Goal: Information Seeking & Learning: Learn about a topic

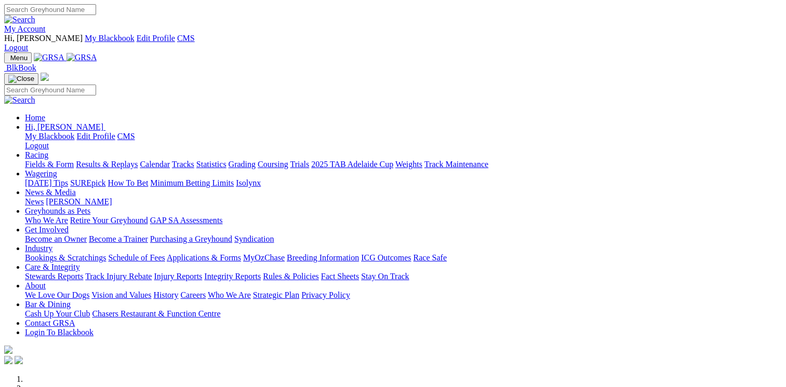
click at [96, 8] on input "Search" at bounding box center [50, 9] width 92 height 11
type input "PET DETECTIVE"
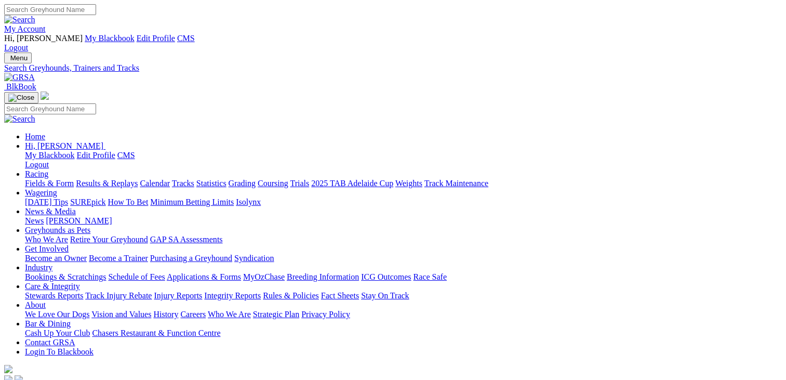
click at [96, 15] on input "Search" at bounding box center [50, 9] width 92 height 11
type input "DARK TRACE"
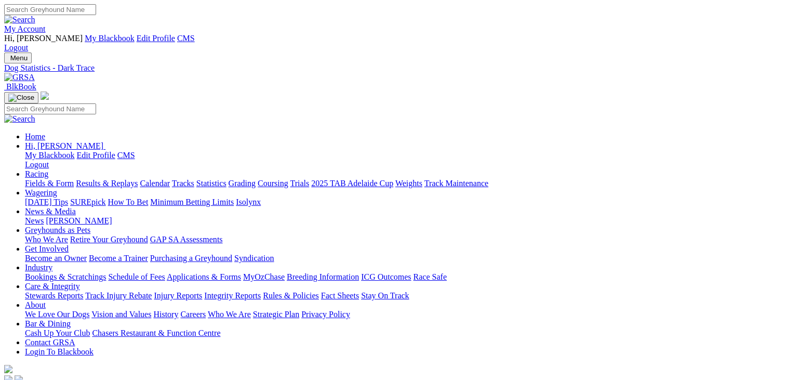
click at [53, 179] on link "Fields & Form" at bounding box center [49, 183] width 49 height 9
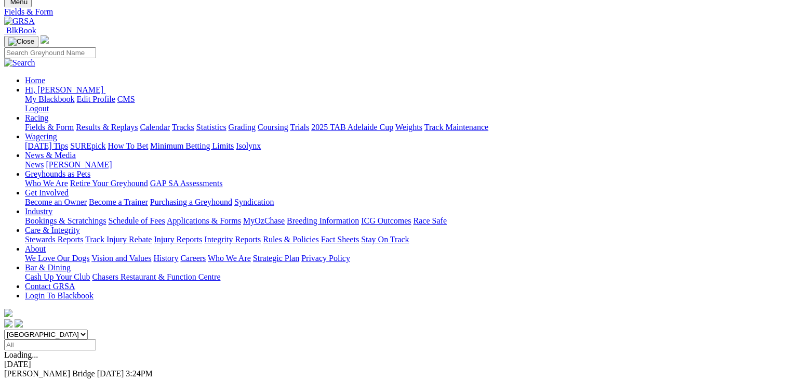
scroll to position [71, 0]
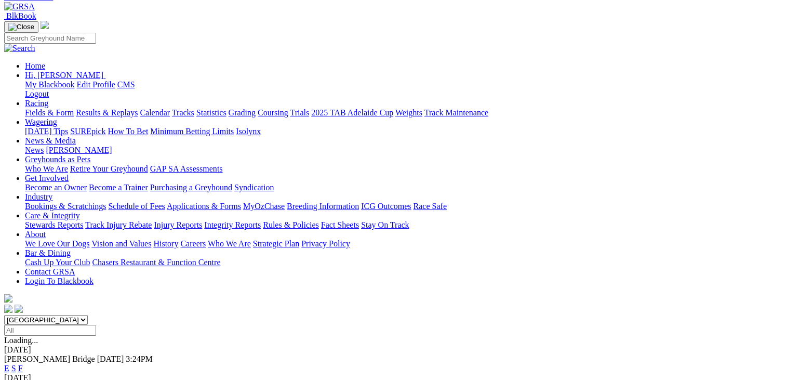
click at [23, 364] on link "F" at bounding box center [20, 368] width 5 height 9
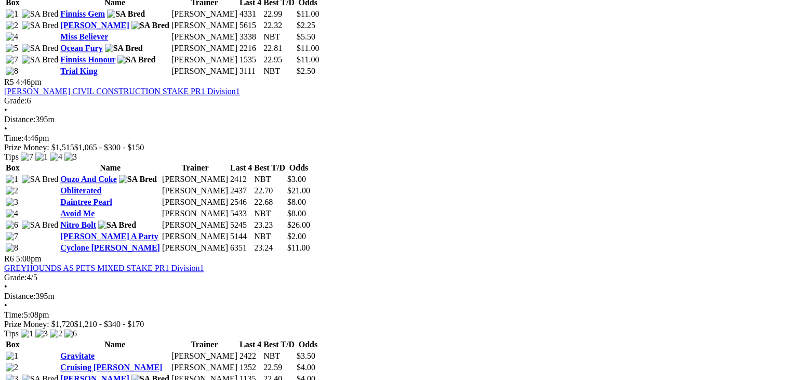
scroll to position [1187, 0]
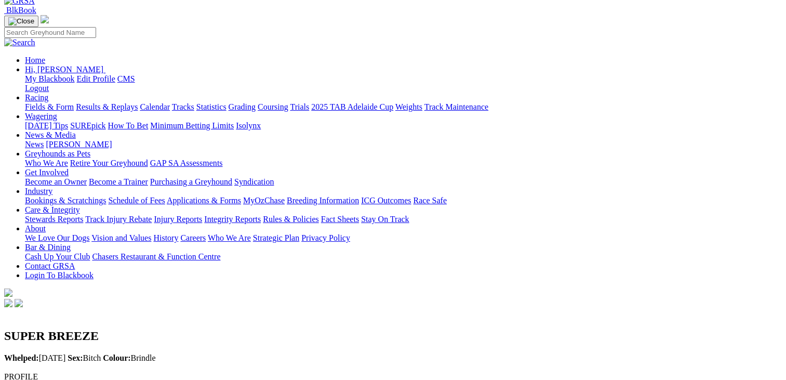
scroll to position [91, 0]
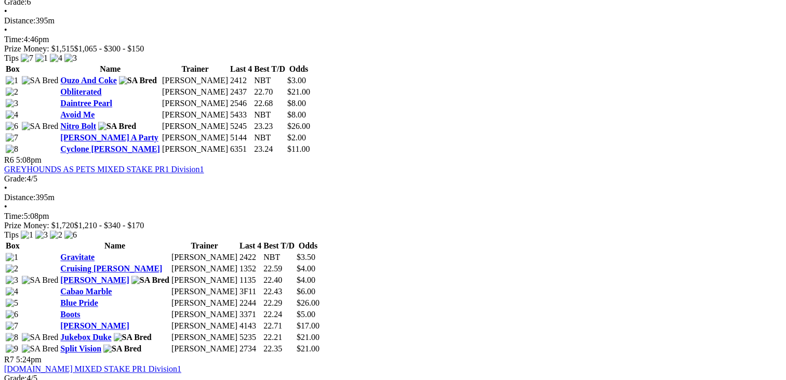
scroll to position [1261, 0]
